Goal: Check status: Check status

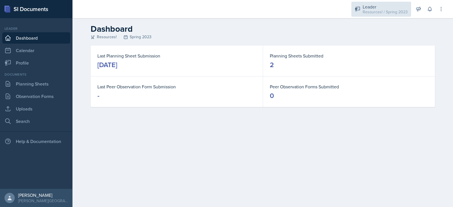
click at [375, 11] on div "Resources! / Spring 2023" at bounding box center [385, 12] width 45 height 6
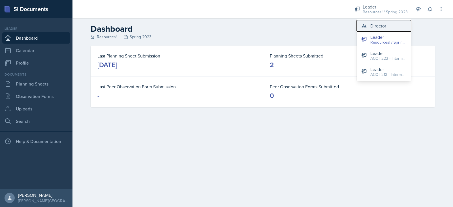
click at [371, 26] on div "Director" at bounding box center [378, 25] width 16 height 7
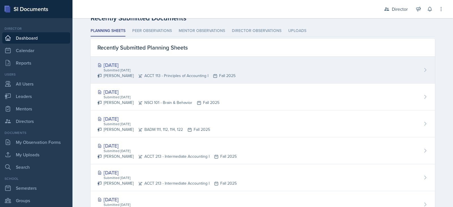
scroll to position [163, 0]
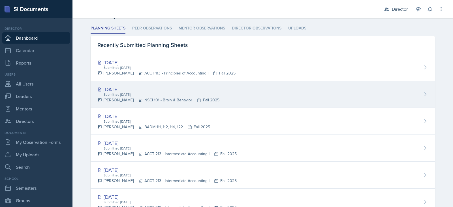
click at [109, 90] on div "[DATE]" at bounding box center [158, 90] width 122 height 8
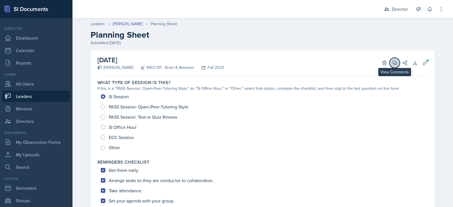
click at [390, 62] on button "View Comments" at bounding box center [395, 63] width 10 height 10
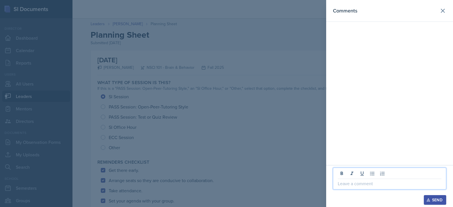
click at [344, 182] on p at bounding box center [390, 183] width 104 height 7
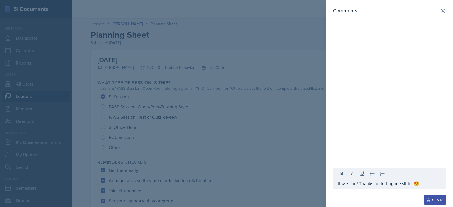
click at [429, 200] on icon "button" at bounding box center [428, 199] width 3 height 3
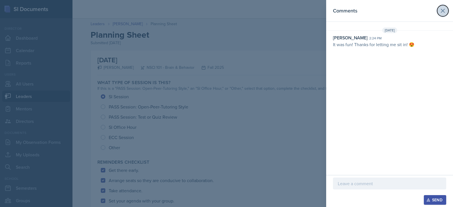
click at [441, 9] on icon at bounding box center [442, 10] width 3 height 3
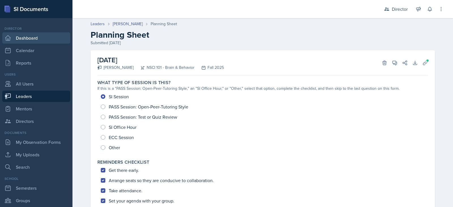
click at [22, 39] on link "Dashboard" at bounding box center [36, 37] width 68 height 11
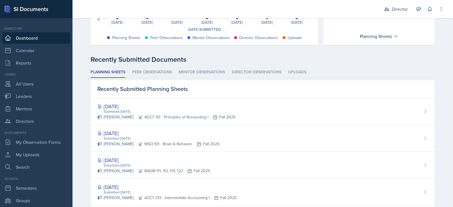
scroll to position [119, 0]
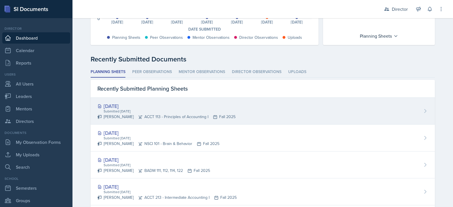
click at [118, 105] on div "[DATE]" at bounding box center [166, 106] width 138 height 8
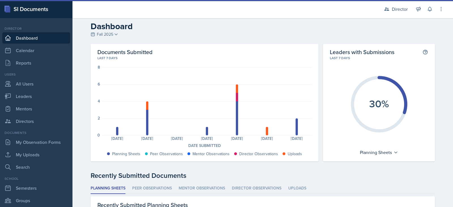
scroll to position [3, 0]
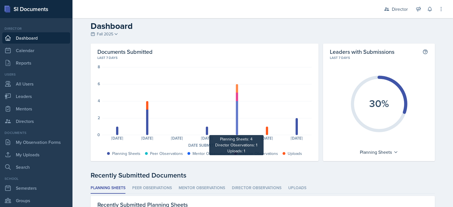
click at [236, 119] on div at bounding box center [237, 118] width 2 height 34
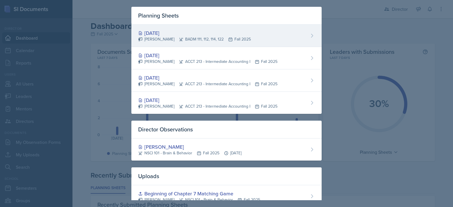
click at [161, 36] on div "[DATE]" at bounding box center [194, 33] width 113 height 8
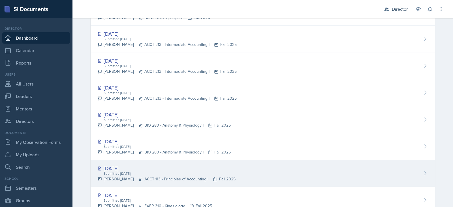
scroll to position [292, 0]
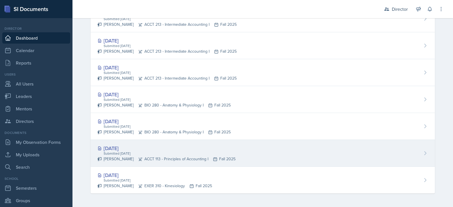
click at [122, 151] on div "[DATE]" at bounding box center [166, 148] width 138 height 8
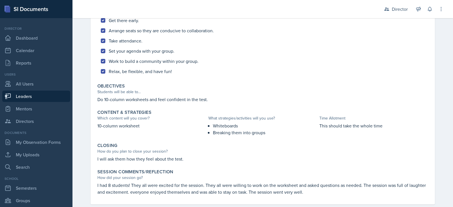
scroll to position [161, 0]
